Goal: Complete application form

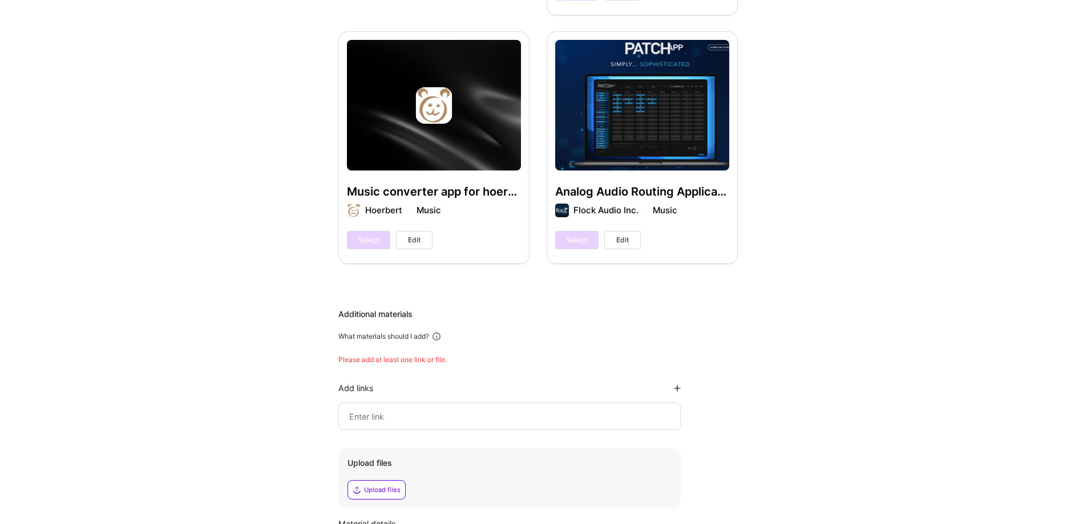
scroll to position [3383, 0]
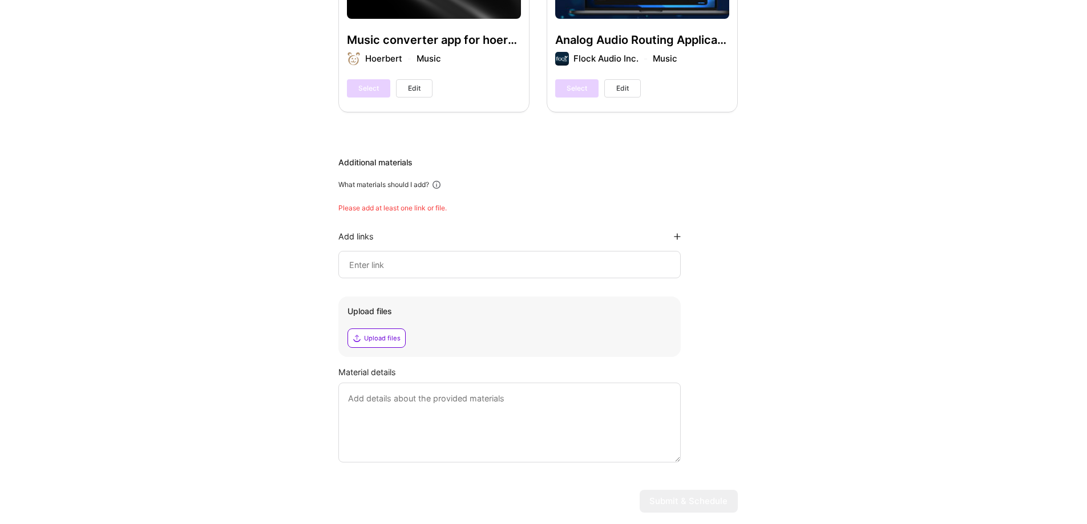
click at [427, 258] on input at bounding box center [509, 265] width 323 height 14
paste input "https://ushapefitness.com/"
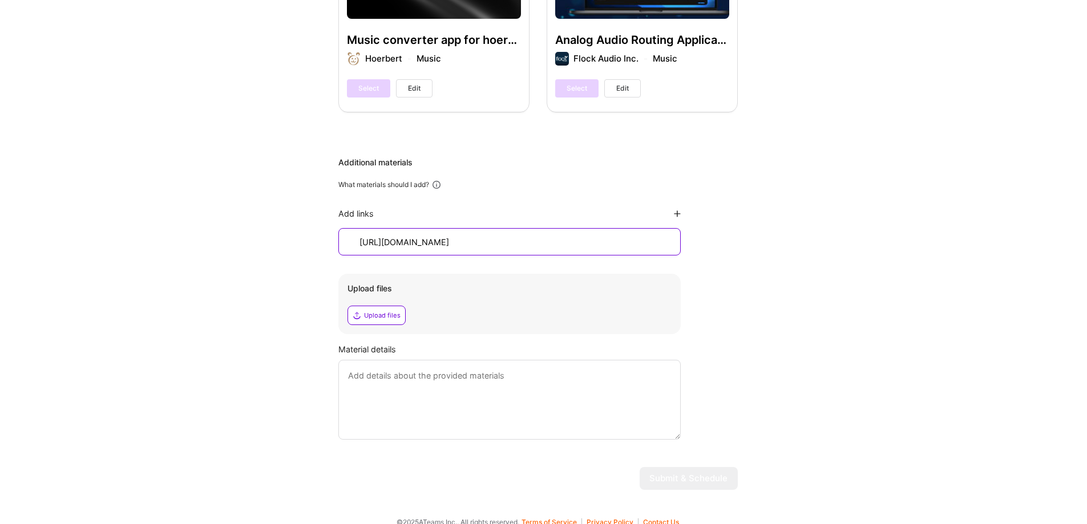
scroll to position [3361, 0]
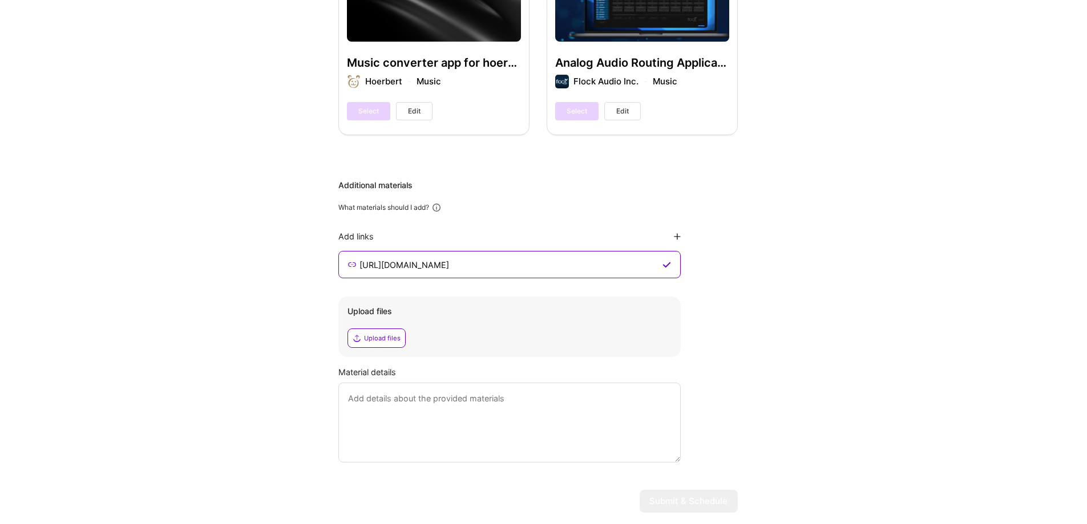
type input "https://ushapefitness.com/"
click at [676, 233] on icon at bounding box center [677, 236] width 7 height 7
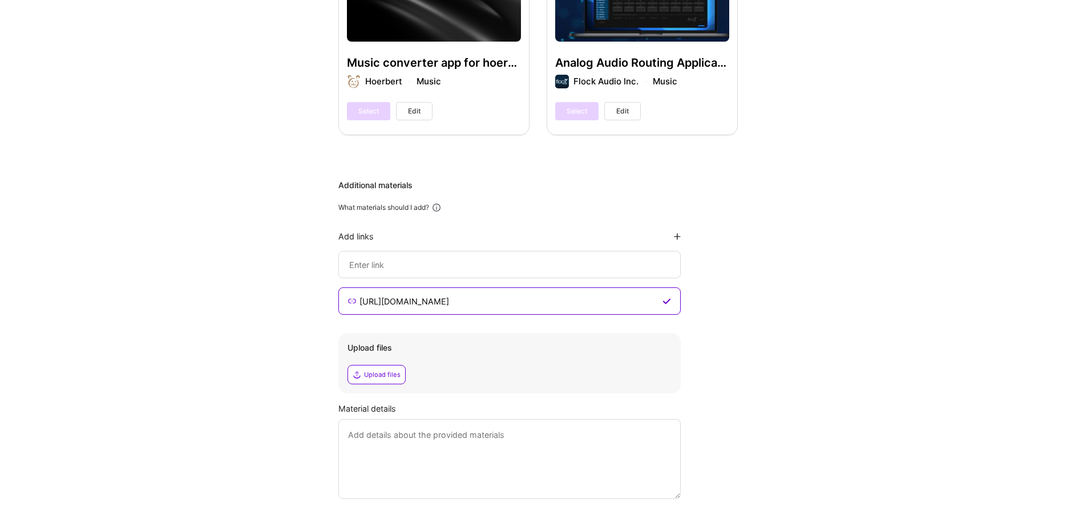
click at [501, 294] on input at bounding box center [508, 301] width 301 height 14
paste input "https://www.datastax.com/products/datastax-astra"
type input "https://www.datastax.com/products/datastax-astra"
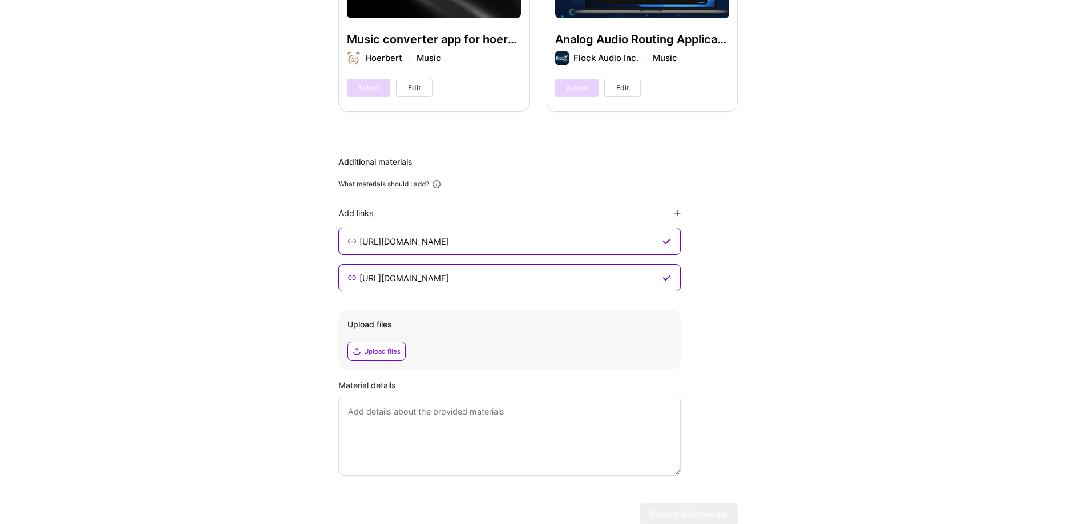
scroll to position [3397, 0]
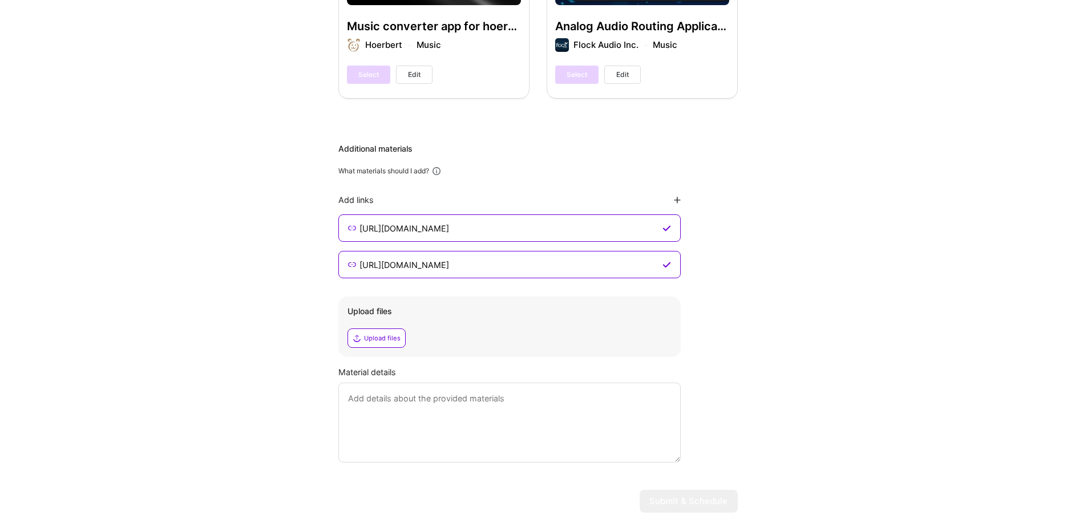
click at [588, 383] on textarea at bounding box center [509, 423] width 342 height 80
drag, startPoint x: 567, startPoint y: 197, endPoint x: 362, endPoint y: 195, distance: 205.4
click at [362, 221] on input "https://www.datastax.com/products/datastax-astra" at bounding box center [508, 228] width 301 height 14
click at [445, 383] on textarea at bounding box center [509, 423] width 342 height 80
paste textarea "https://www.datastax.com/products/datastax-astra"
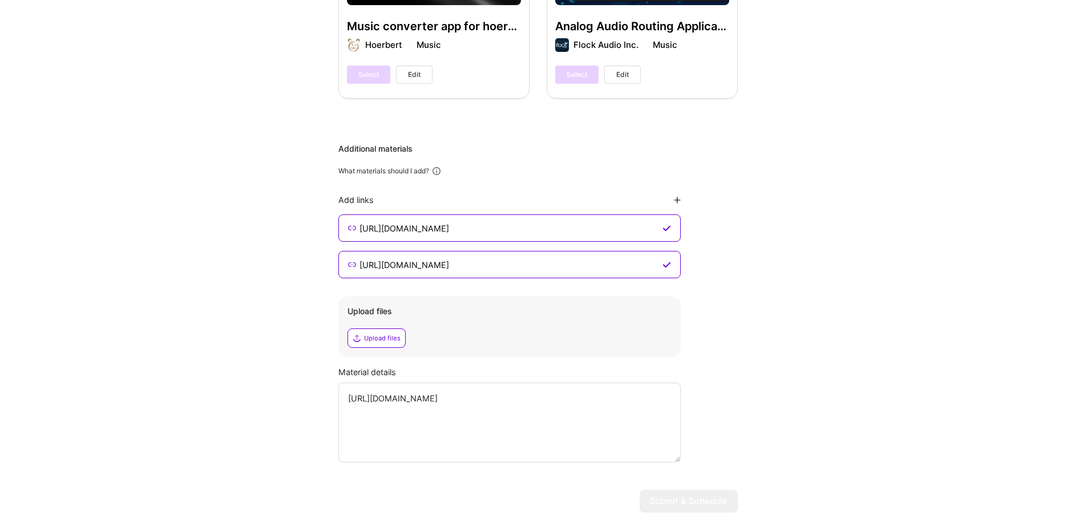
click at [625, 383] on textarea "https://www.datastax.com/products/datastax-astra" at bounding box center [509, 423] width 342 height 80
drag, startPoint x: 612, startPoint y: 361, endPoint x: 260, endPoint y: 362, distance: 352.6
click at [586, 383] on textarea "https://www.datastax.com/products/datastax-astra" at bounding box center [509, 423] width 342 height 80
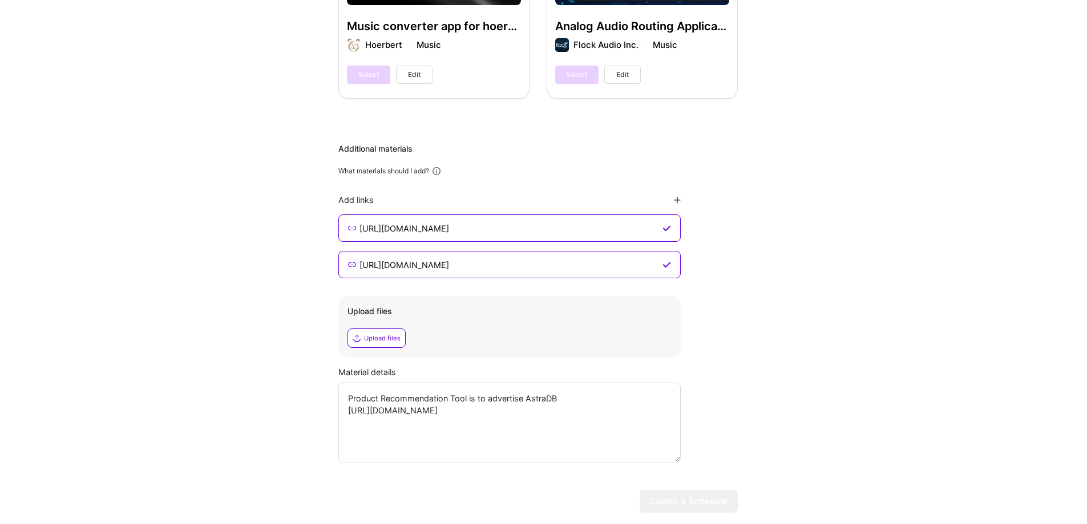
click at [575, 384] on textarea "Product Recommendation Tool is to advertise AstraDB https://www.datastax.com/pr…" at bounding box center [509, 423] width 342 height 80
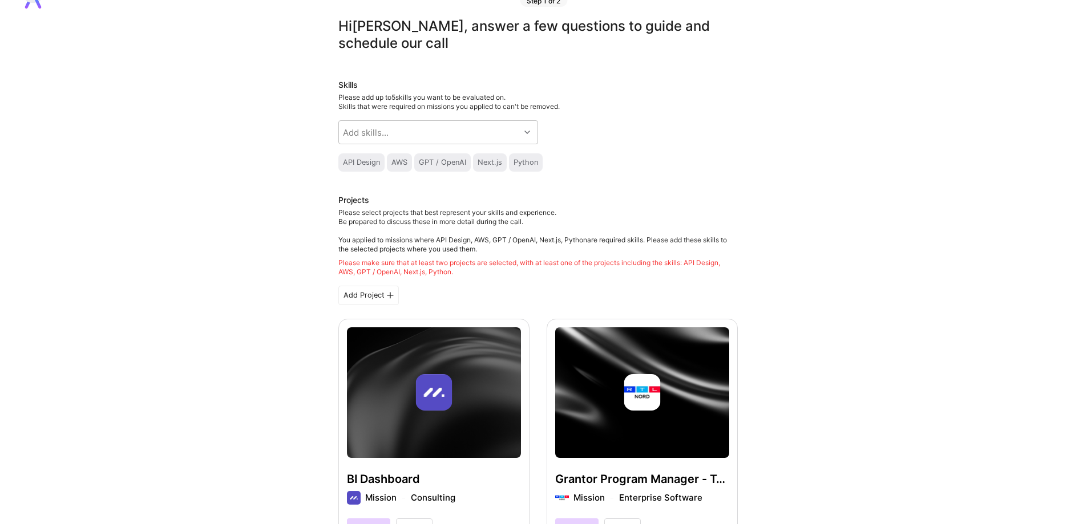
scroll to position [0, 0]
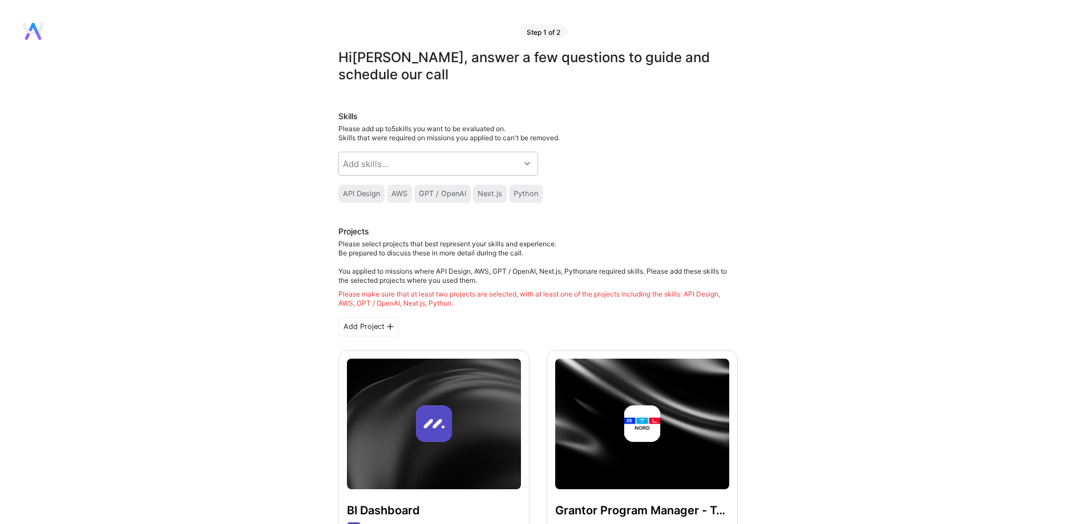
type textarea "Product Recommendation Tool is to advertise AstraDB https://www.datastax.com/pr…"
click at [547, 274] on div "Please select projects that best represent your skills and experience. Be prepa…" at bounding box center [537, 274] width 399 height 68
click at [448, 302] on div "Please make sure that at least two projects are selected, with at least one of …" at bounding box center [537, 299] width 399 height 18
click at [637, 167] on div "Skills Please add up to 5 skills you want to be evaluated on. Skills that were …" at bounding box center [537, 157] width 399 height 92
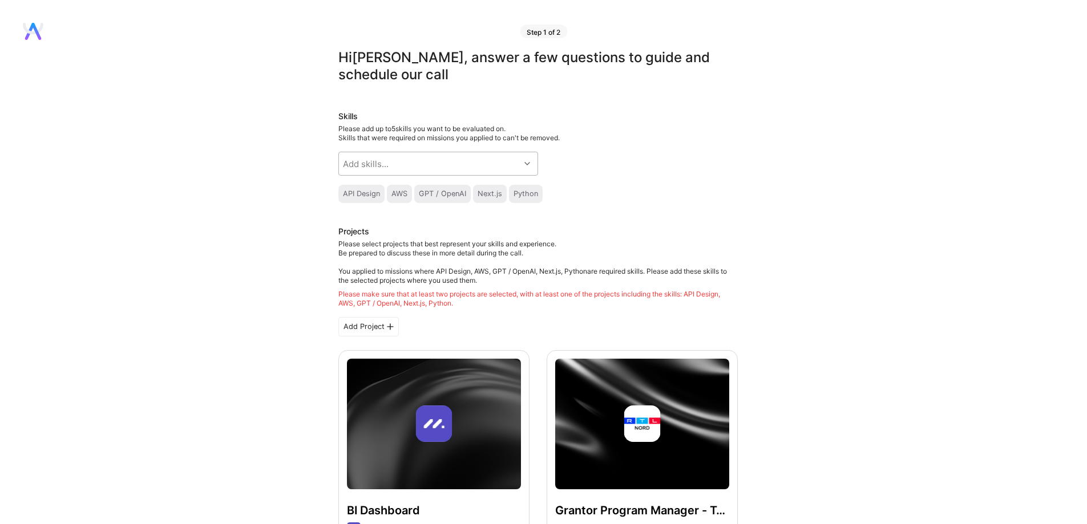
click at [514, 166] on div "Add skills..." at bounding box center [429, 163] width 181 height 23
click at [667, 180] on div "Skills Please add up to 5 skills you want to be evaluated on. Skills that were …" at bounding box center [537, 157] width 399 height 92
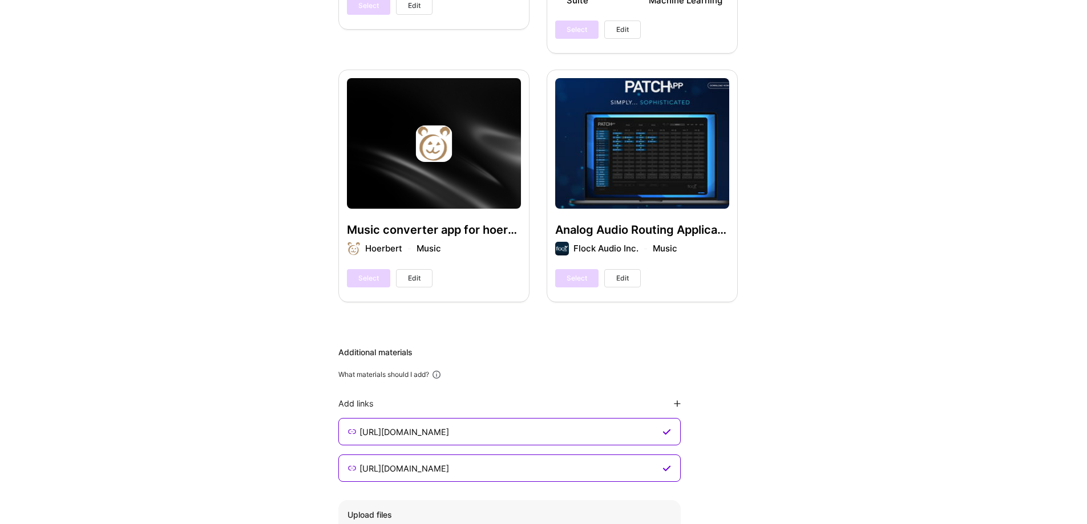
scroll to position [3397, 0]
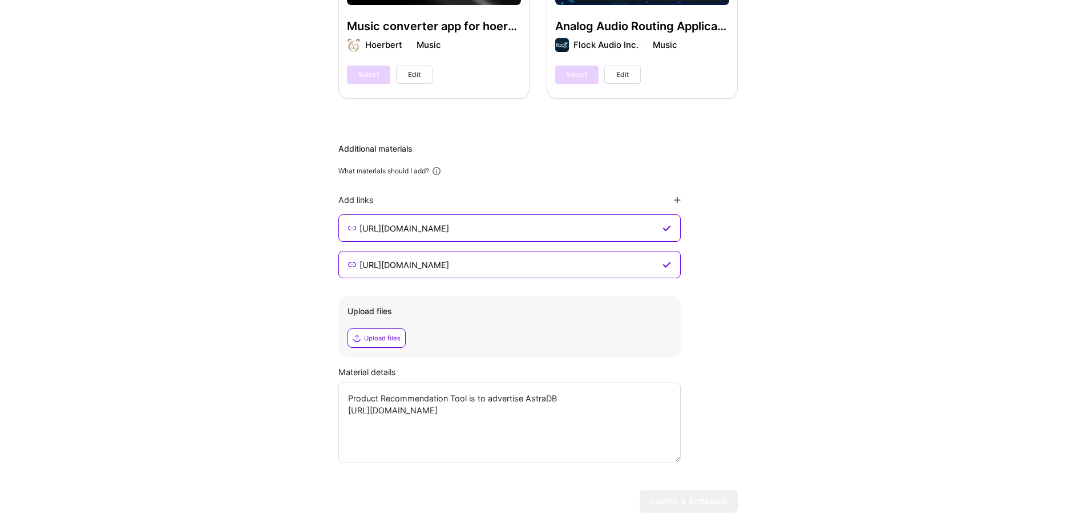
click at [636, 384] on textarea "Product Recommendation Tool is to advertise AstraDB https://www.datastax.com/pr…" at bounding box center [509, 423] width 342 height 80
click at [392, 334] on div "Upload files" at bounding box center [382, 338] width 37 height 9
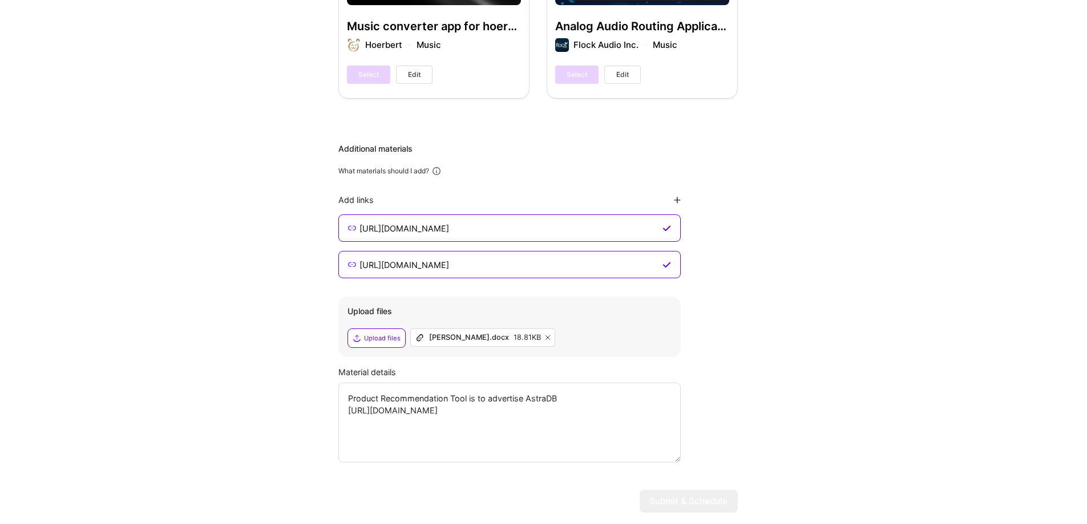
click at [545, 335] on icon at bounding box center [547, 337] width 5 height 5
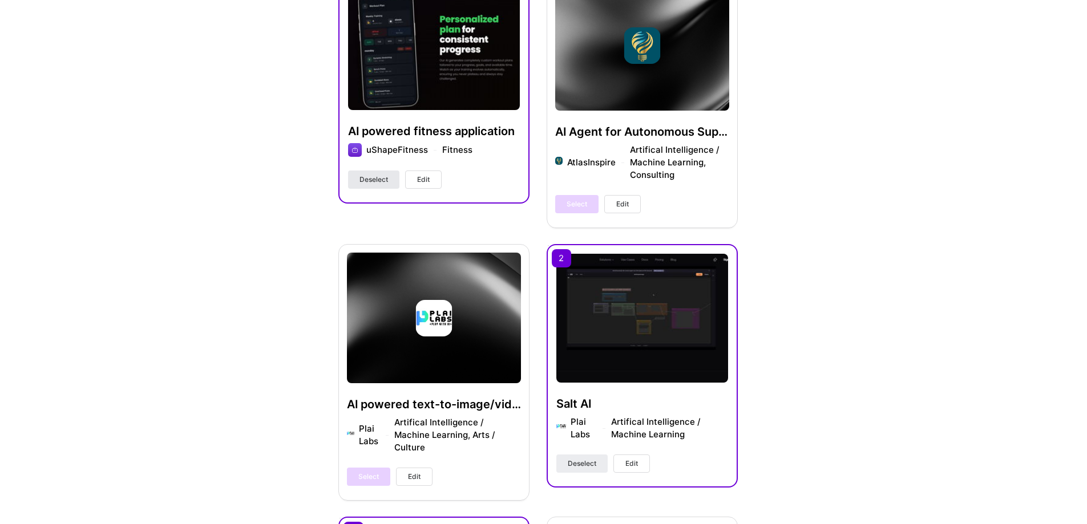
click at [382, 180] on span "Deselect" at bounding box center [373, 180] width 29 height 10
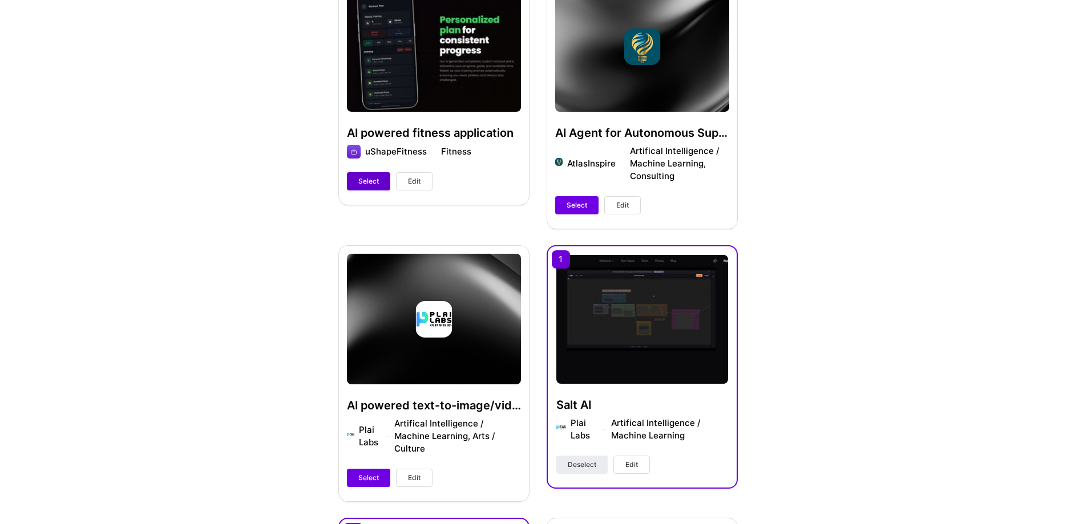
click at [382, 180] on button "Select" at bounding box center [368, 181] width 43 height 18
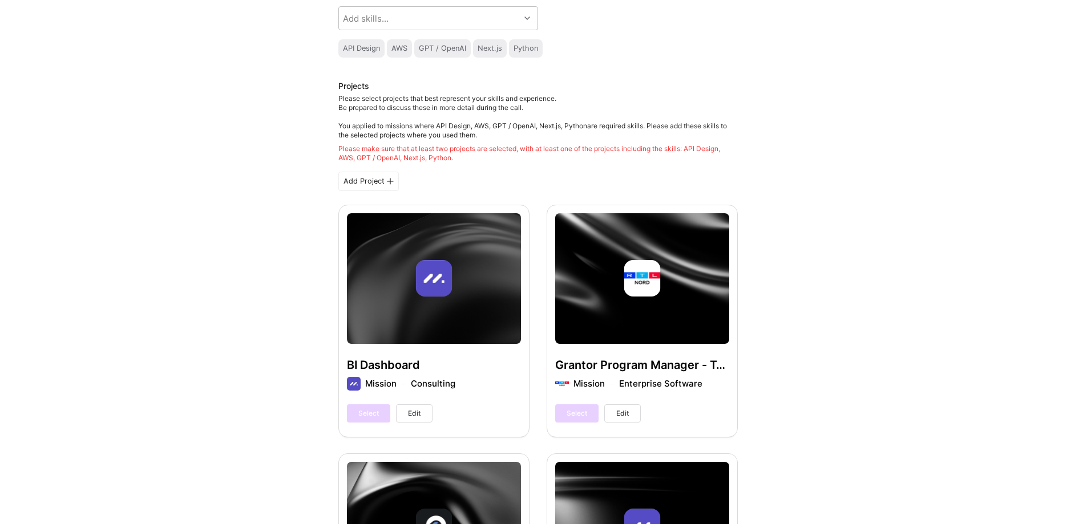
scroll to position [0, 0]
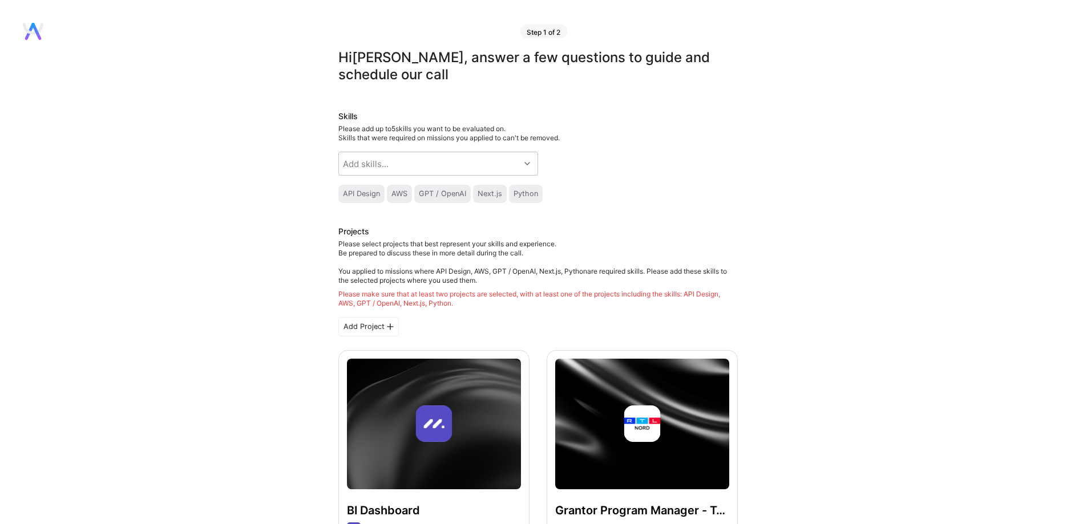
click at [733, 237] on h3 "Projects" at bounding box center [537, 233] width 399 height 14
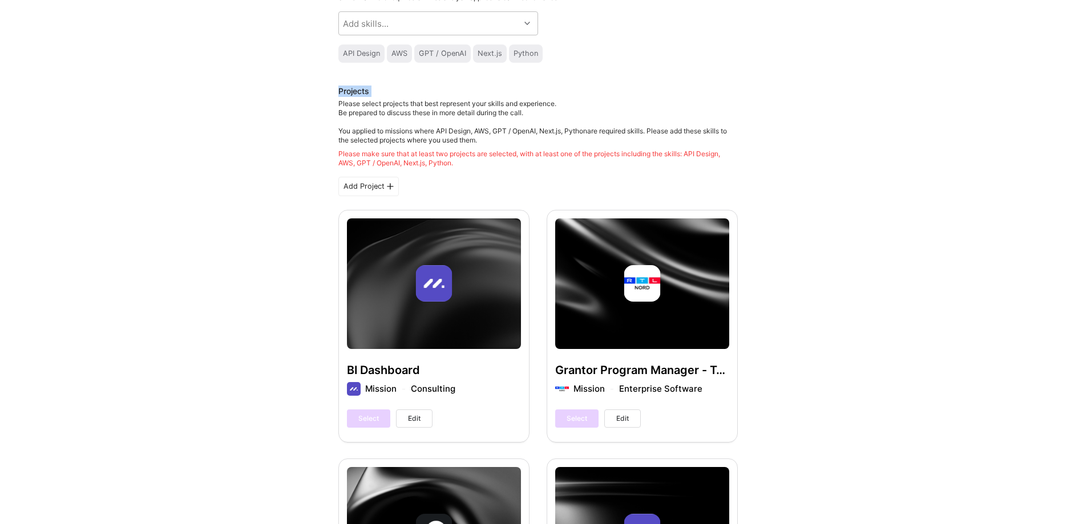
scroll to position [399, 0]
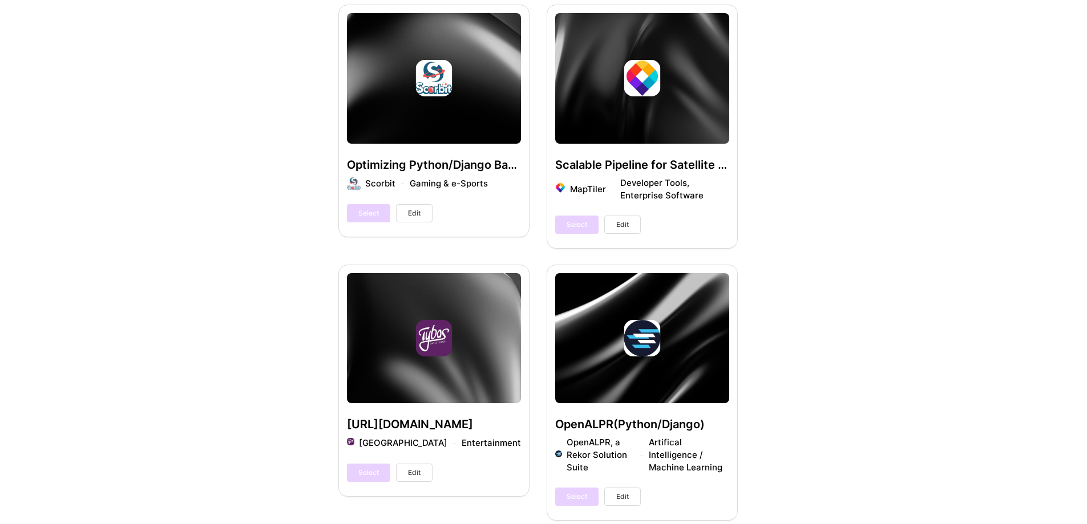
scroll to position [3397, 0]
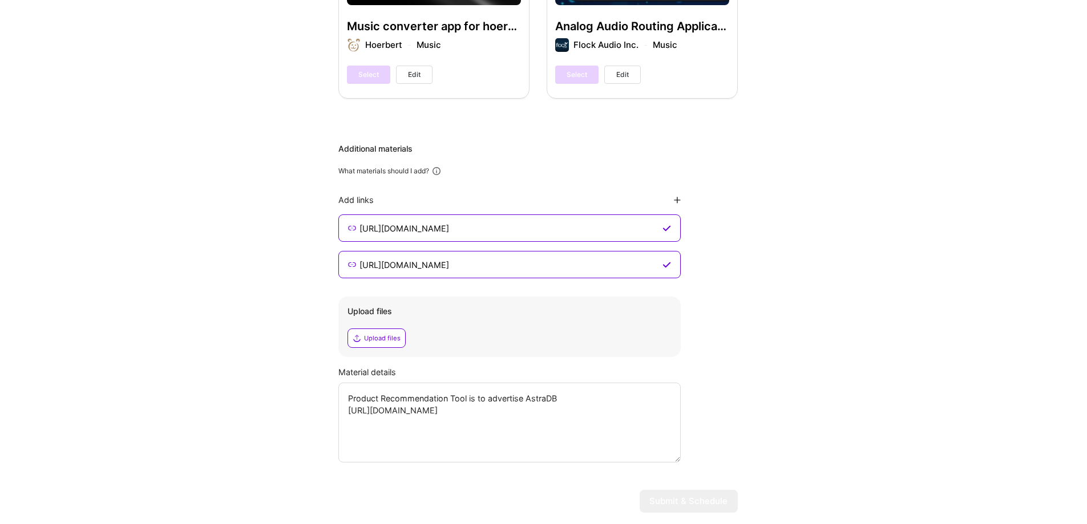
click at [570, 383] on textarea "Product Recommendation Tool is to advertise AstraDB https://www.datastax.com/pr…" at bounding box center [509, 423] width 342 height 80
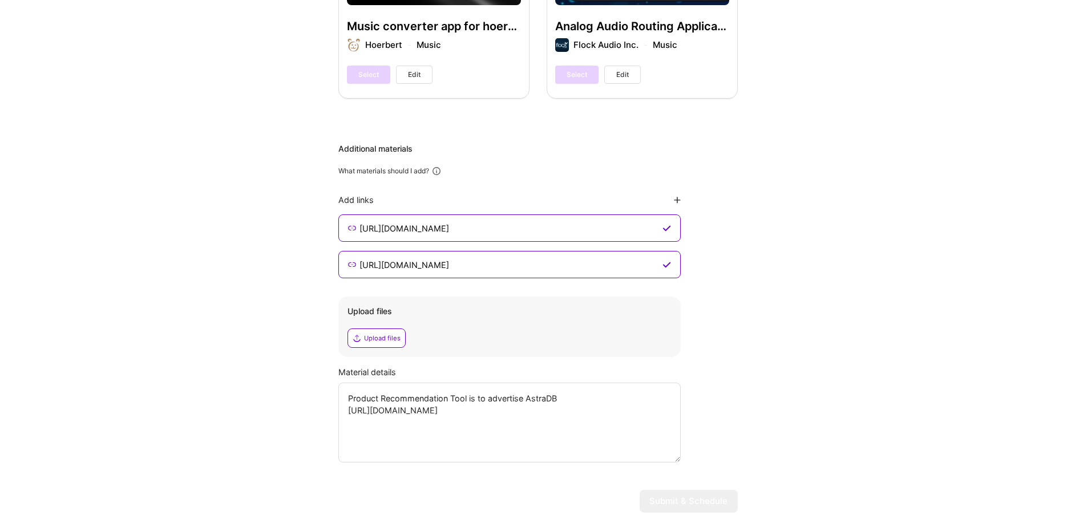
drag, startPoint x: 570, startPoint y: 376, endPoint x: 279, endPoint y: 367, distance: 291.1
click at [638, 329] on div "Upload files" at bounding box center [509, 338] width 324 height 19
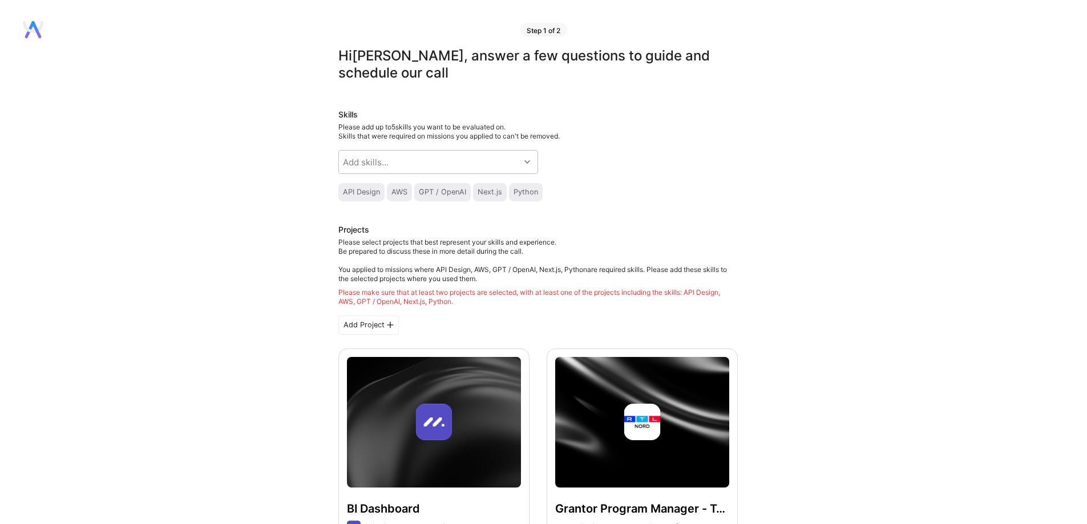
scroll to position [0, 0]
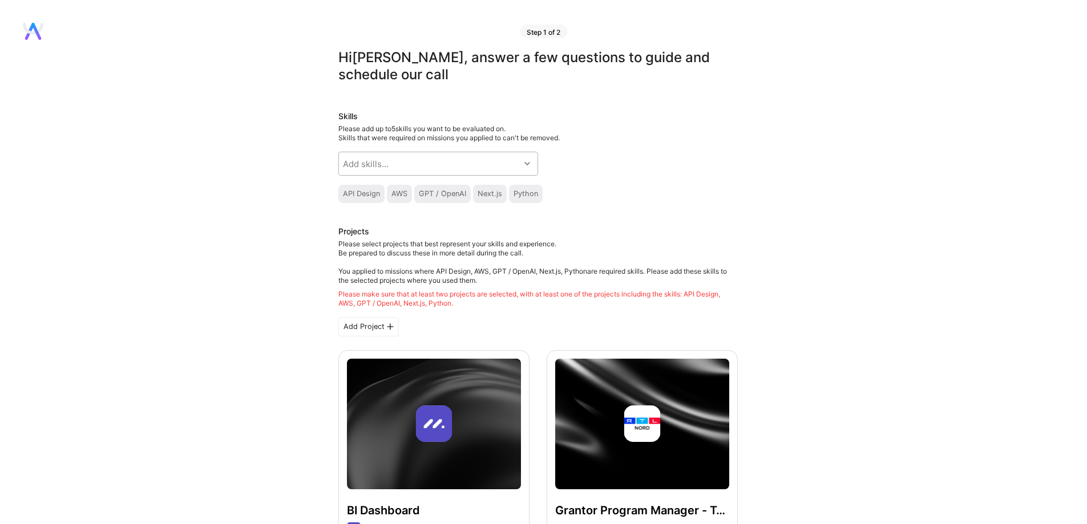
click at [443, 156] on div "Add skills..." at bounding box center [429, 163] width 181 height 23
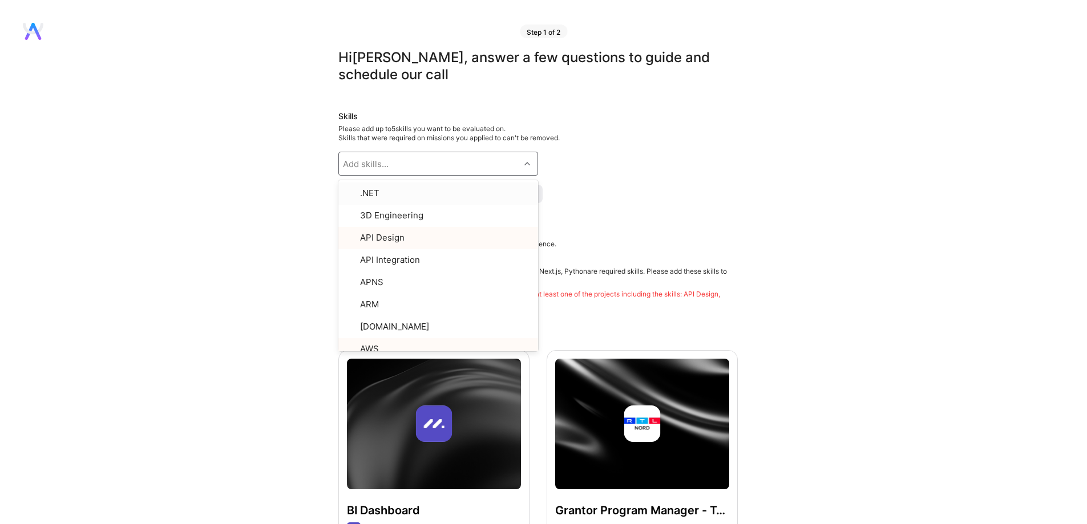
click at [511, 167] on div "Add skills..." at bounding box center [429, 163] width 181 height 23
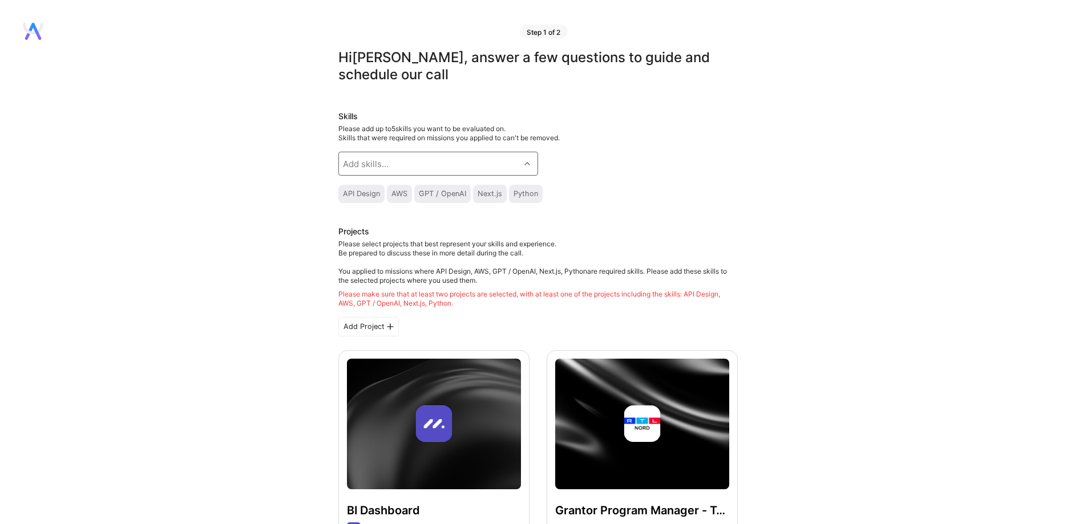
click at [586, 159] on div "Skills Please add up to 5 skills you want to be evaluated on. Skills that were …" at bounding box center [537, 157] width 399 height 92
click at [528, 193] on div "Python" at bounding box center [525, 193] width 25 height 9
click at [520, 265] on div "Please select projects that best represent your skills and experience. Be prepa…" at bounding box center [537, 274] width 399 height 68
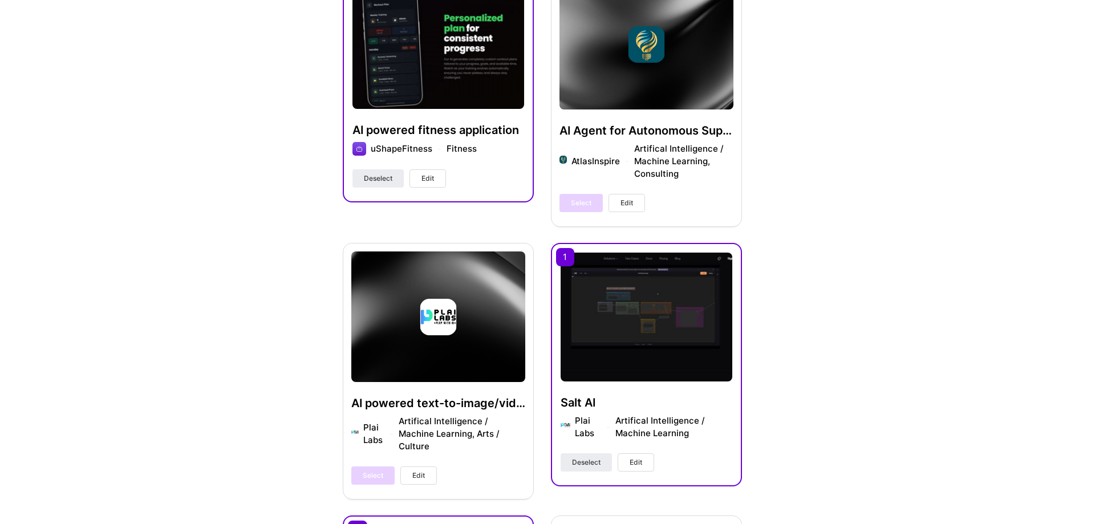
scroll to position [913, 0]
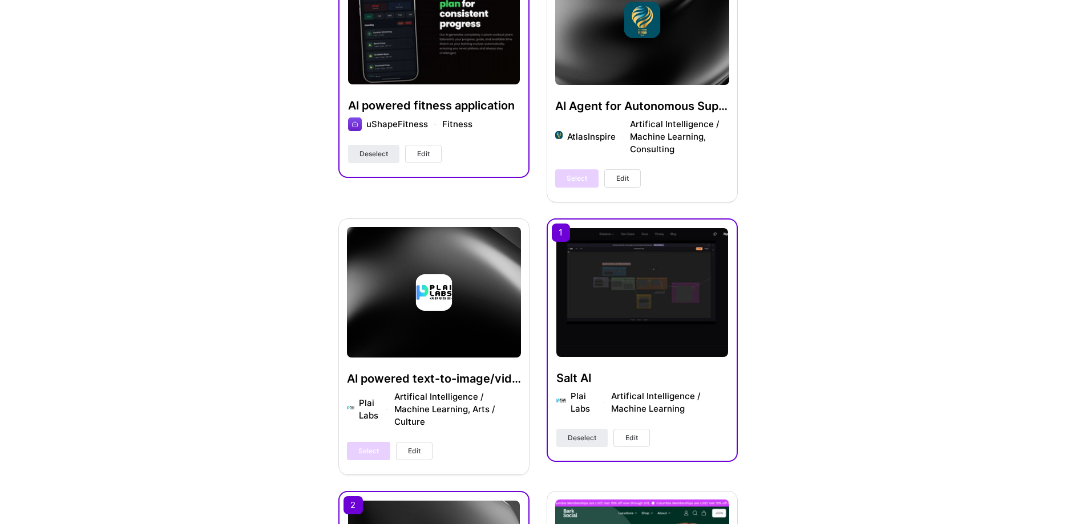
click at [416, 151] on button "Edit" at bounding box center [423, 154] width 37 height 18
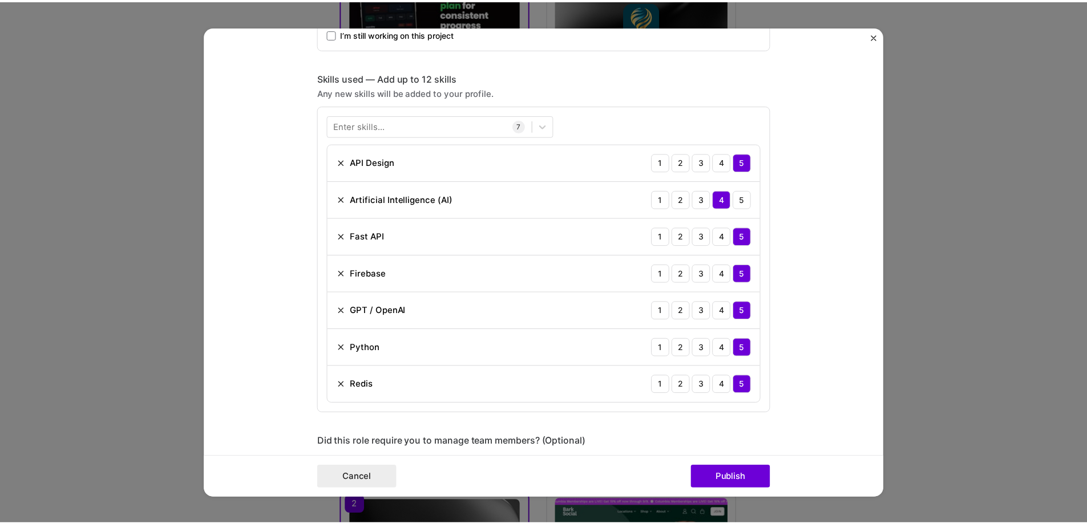
scroll to position [746, 0]
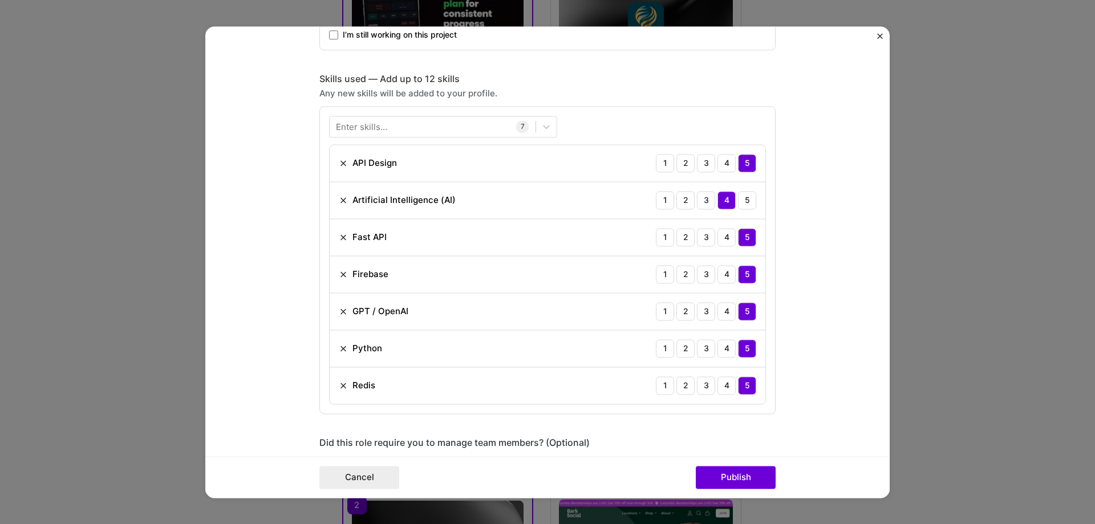
click at [880, 31] on form "Project title AI powered fitness application Company uShapeFitness Project indu…" at bounding box center [547, 262] width 685 height 472
click at [877, 39] on button "Close" at bounding box center [880, 39] width 6 height 12
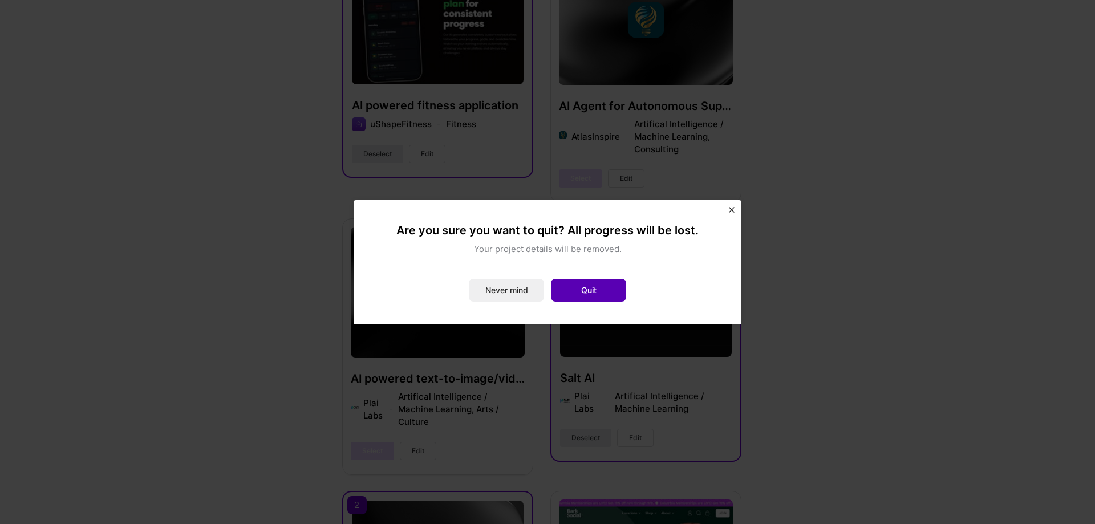
click at [565, 286] on button "Quit" at bounding box center [588, 290] width 75 height 23
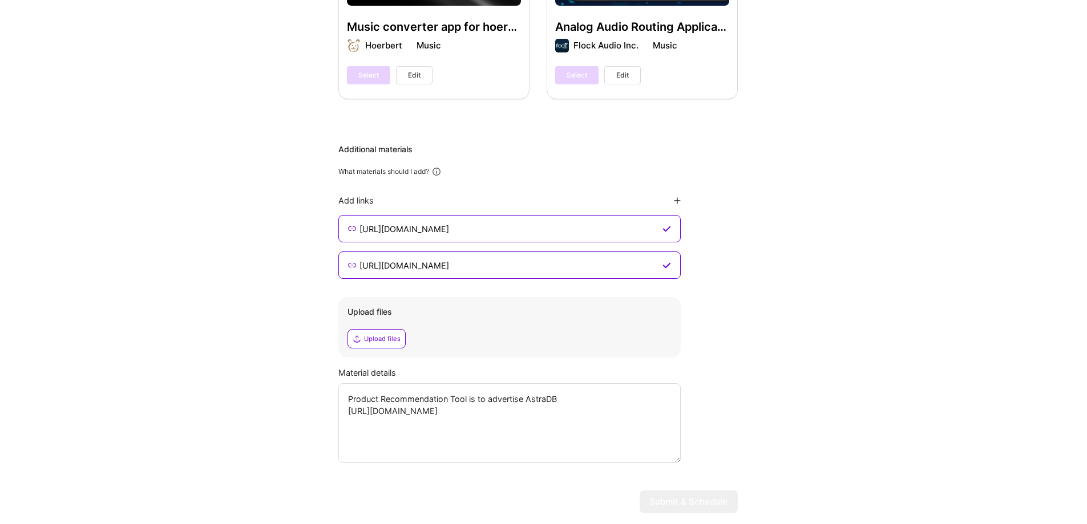
scroll to position [3397, 0]
click at [666, 260] on icon at bounding box center [666, 264] width 9 height 9
click at [663, 224] on icon at bounding box center [666, 228] width 9 height 9
click at [734, 259] on div "Additional materials What materials should I add? Add links https://www.datasta…" at bounding box center [537, 302] width 399 height 319
click at [686, 376] on div "Material details Product Recommendation Tool is to advertise AstraDB https://ww…" at bounding box center [537, 414] width 399 height 96
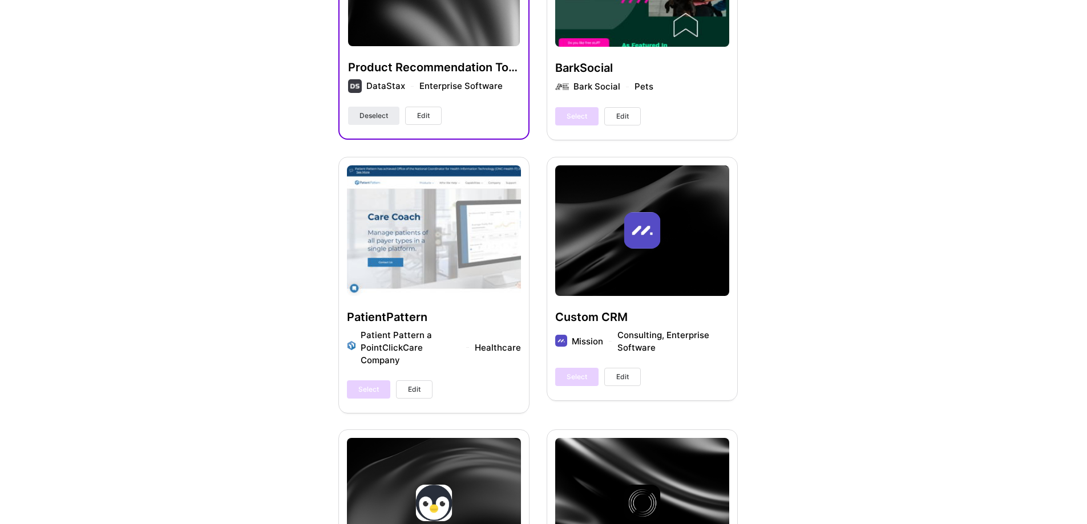
scroll to position [0, 0]
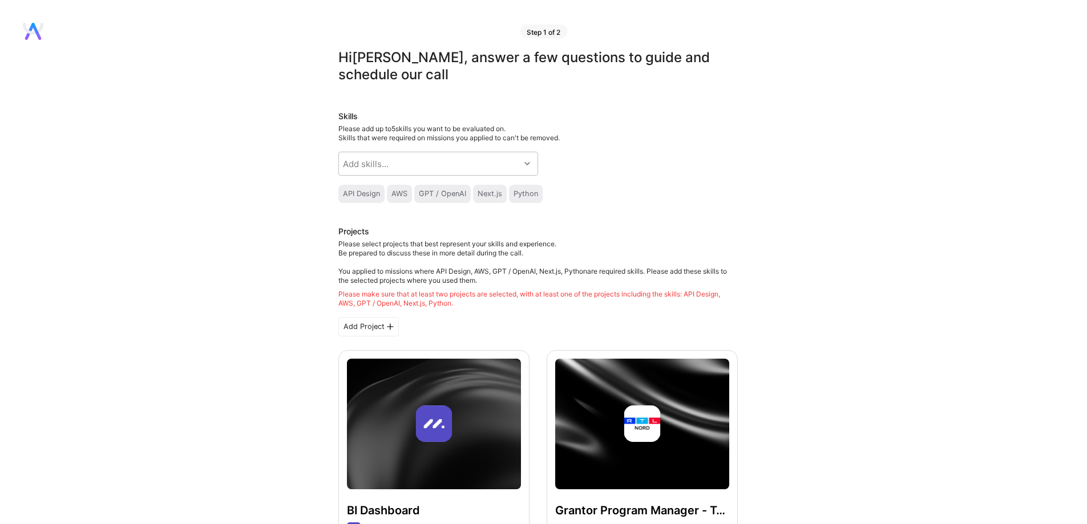
click at [23, 30] on icon at bounding box center [33, 31] width 21 height 17
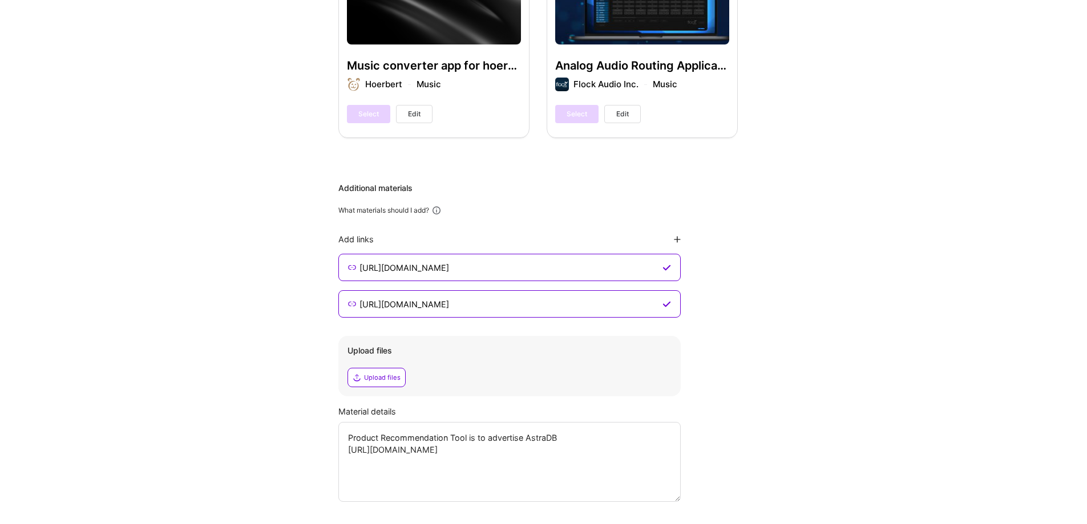
scroll to position [3397, 0]
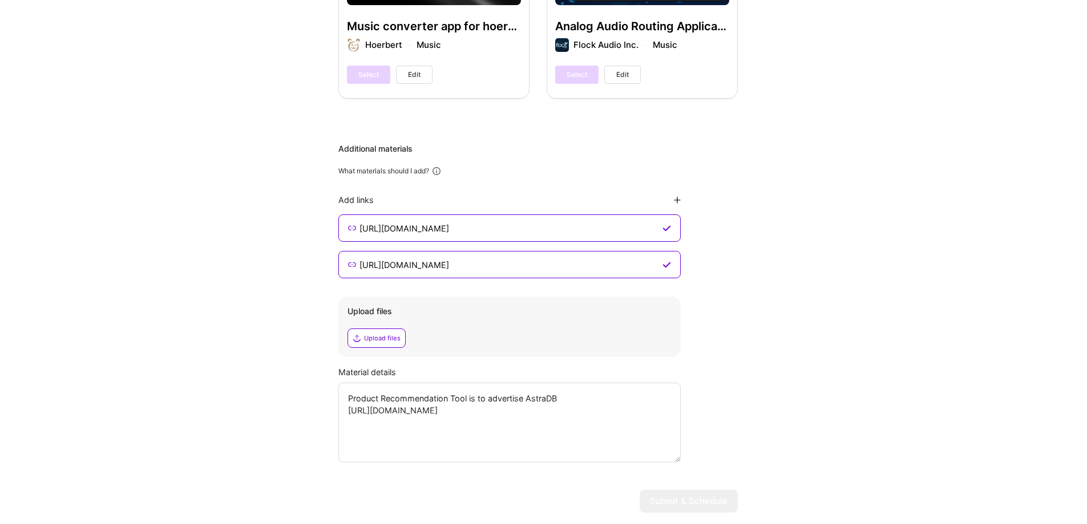
drag, startPoint x: 580, startPoint y: 378, endPoint x: 228, endPoint y: 345, distance: 353.0
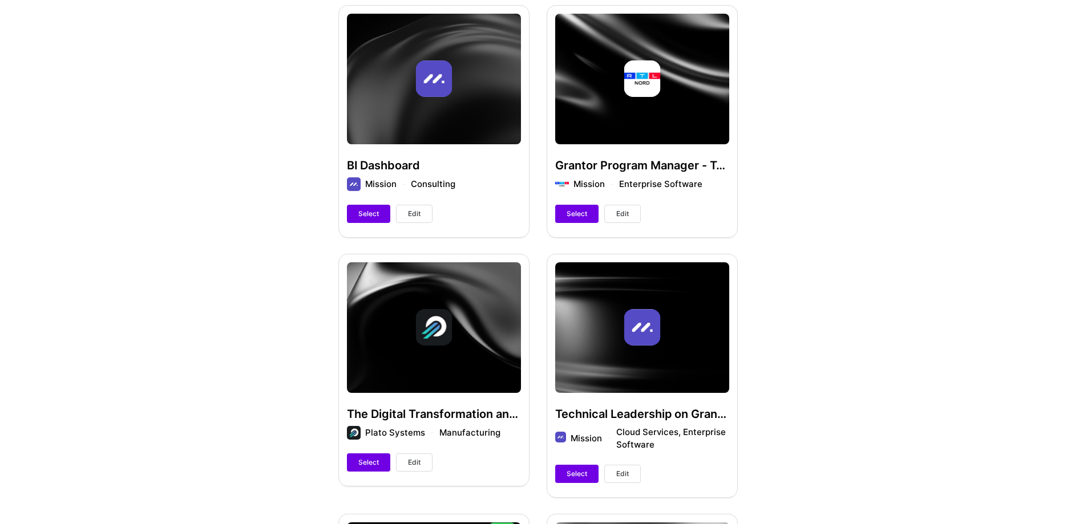
scroll to position [513, 0]
